Goal: Task Accomplishment & Management: Manage account settings

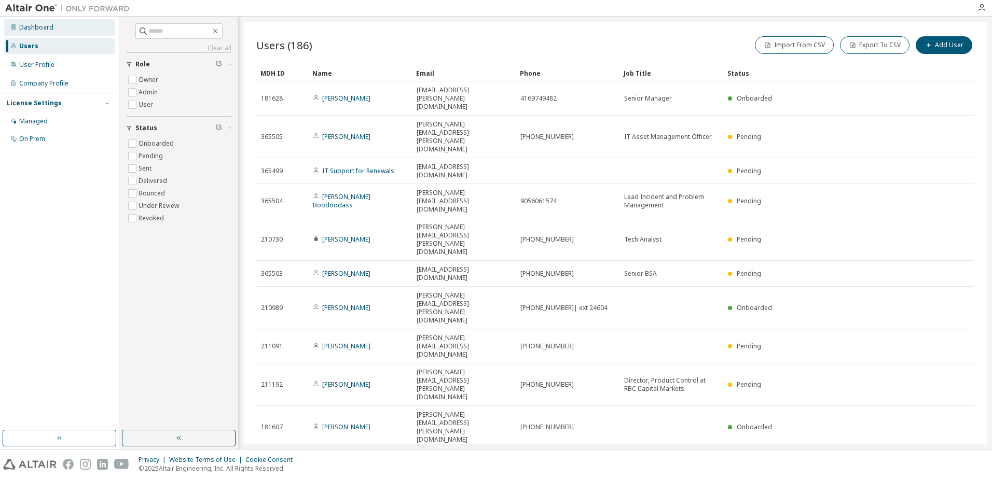
click at [37, 25] on div "Dashboard" at bounding box center [36, 27] width 34 height 8
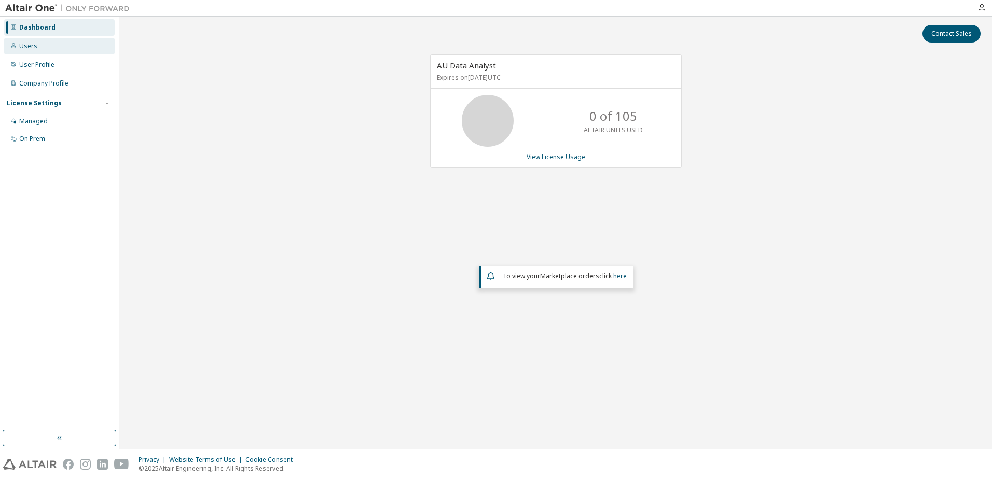
click at [26, 47] on div "Users" at bounding box center [28, 46] width 18 height 8
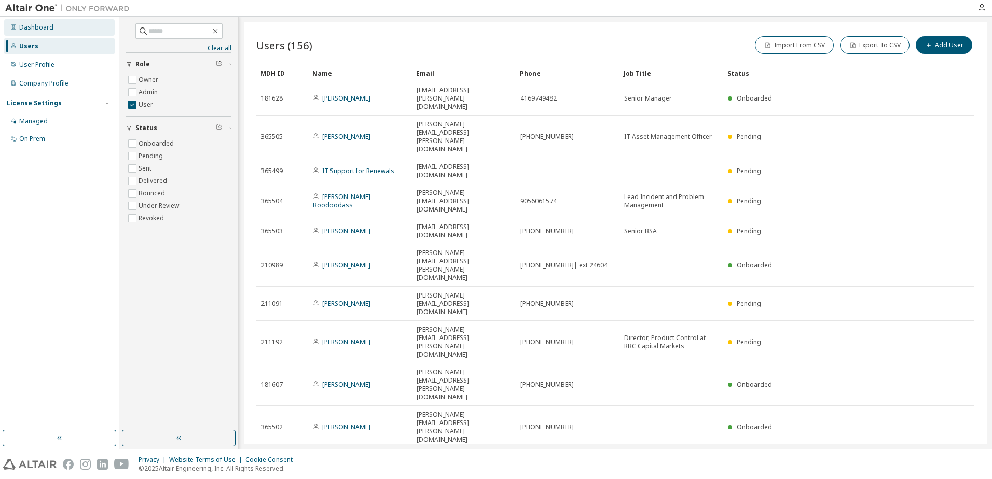
click at [32, 27] on div "Dashboard" at bounding box center [36, 27] width 34 height 8
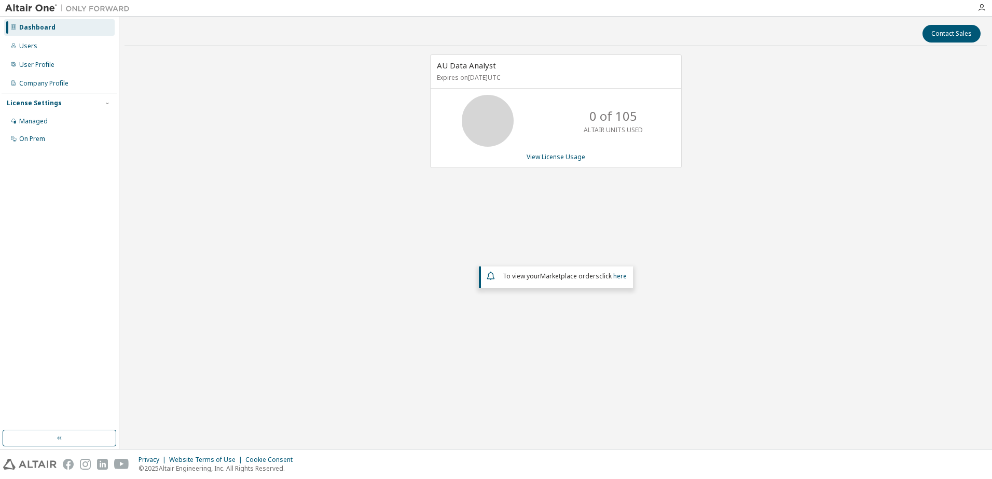
click at [38, 26] on div "Dashboard" at bounding box center [37, 27] width 36 height 8
click at [659, 7] on icon "button" at bounding box center [981, 8] width 8 height 8
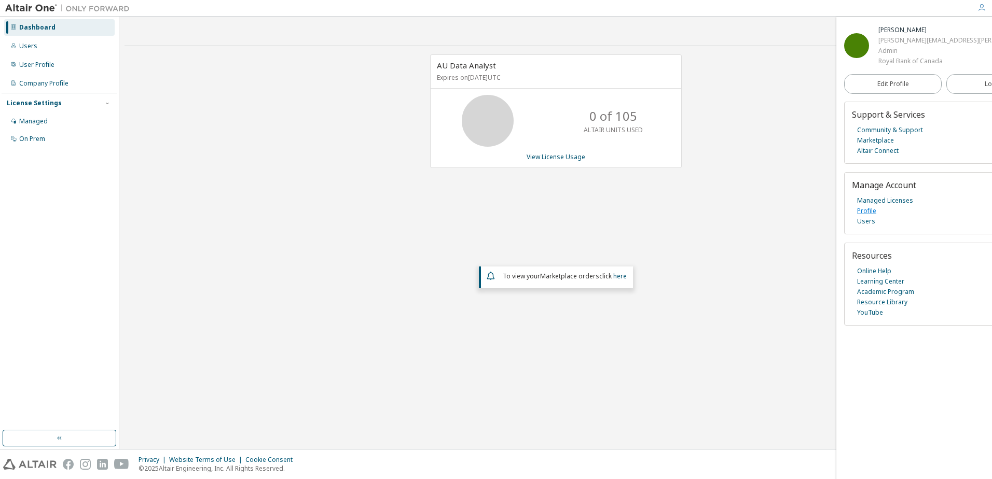
click at [659, 210] on link "Profile" at bounding box center [866, 211] width 19 height 10
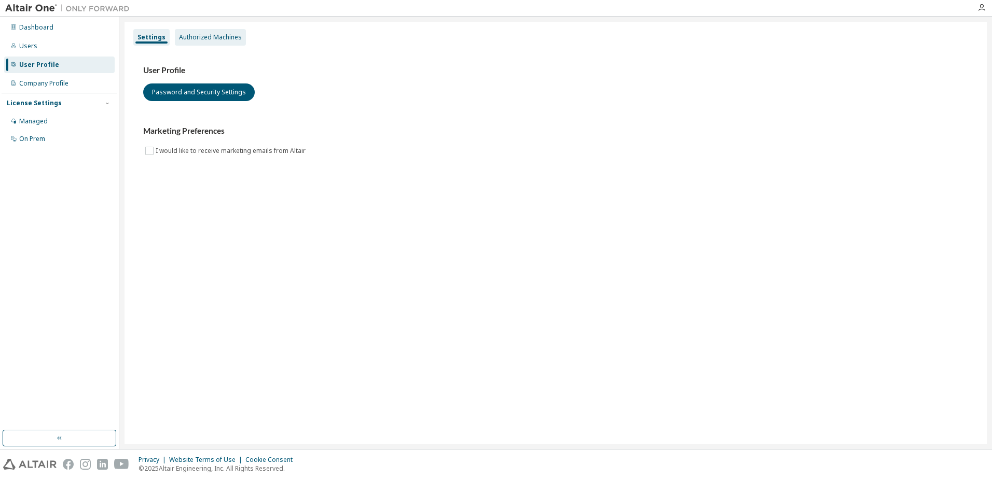
click at [217, 38] on div "Authorized Machines" at bounding box center [210, 37] width 63 height 8
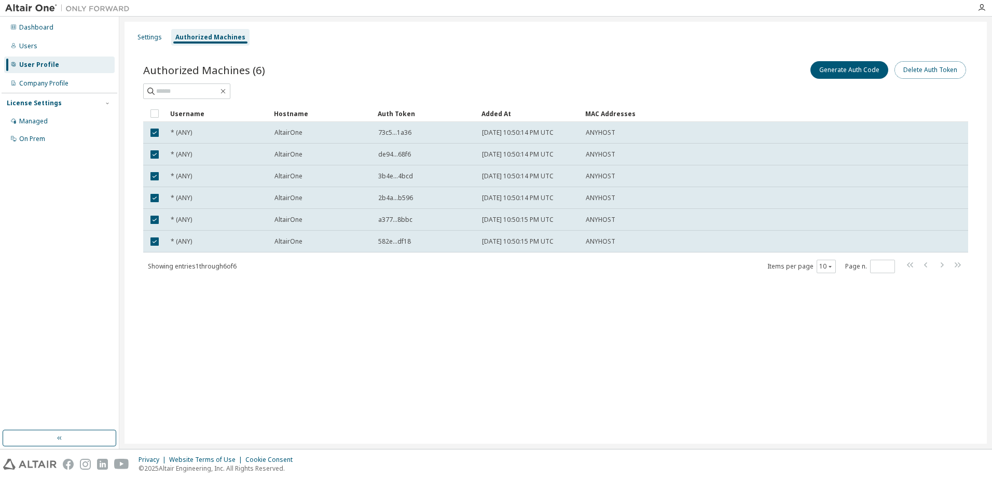
click at [919, 67] on button "Delete Auth Token" at bounding box center [930, 70] width 72 height 18
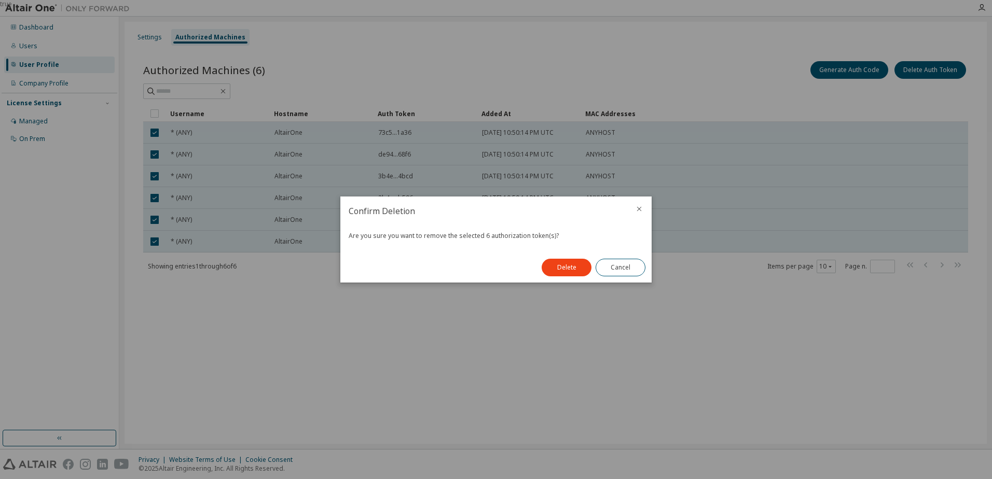
click at [570, 269] on button "Delete" at bounding box center [566, 268] width 50 height 18
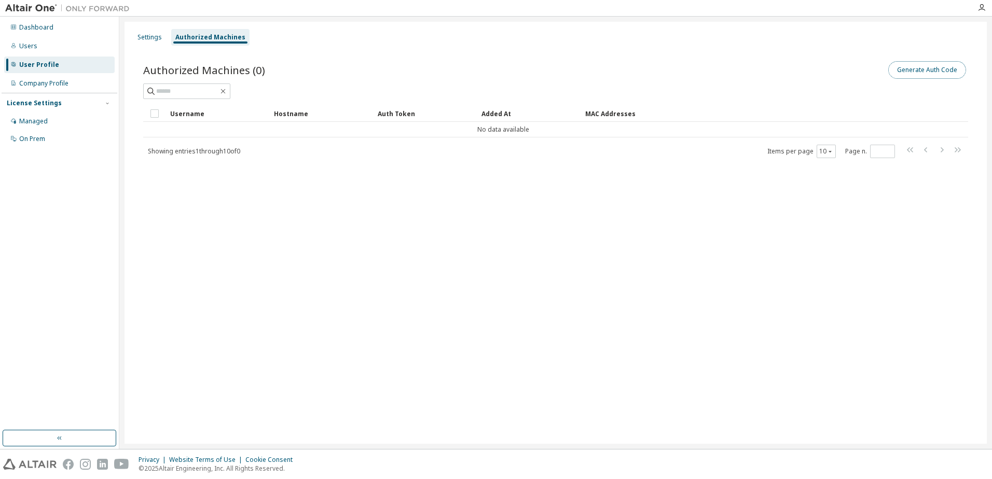
click at [904, 71] on button "Generate Auth Code" at bounding box center [927, 70] width 78 height 18
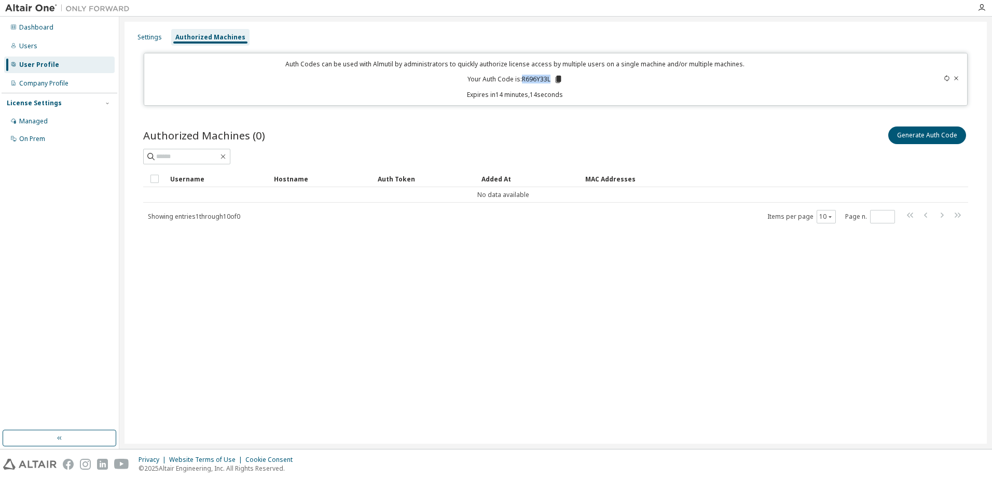
drag, startPoint x: 549, startPoint y: 77, endPoint x: 523, endPoint y: 77, distance: 25.9
click at [523, 77] on p "Your Auth Code is: R696Y33L" at bounding box center [514, 79] width 95 height 9
copy p "R696Y33L"
